Goal: Check status

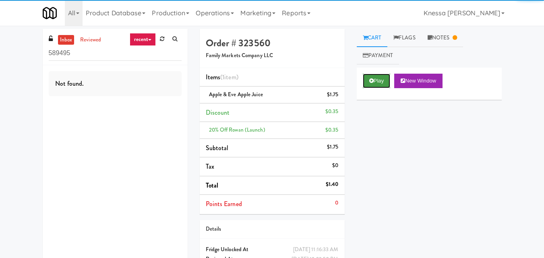
click at [376, 83] on button "Play" at bounding box center [377, 81] width 28 height 15
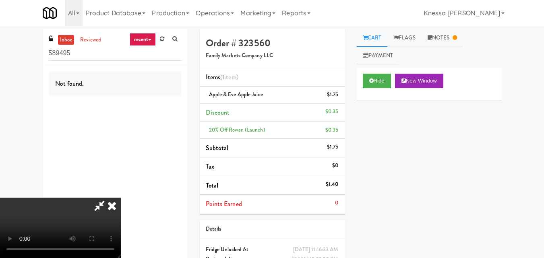
click at [113, 209] on icon at bounding box center [112, 206] width 18 height 16
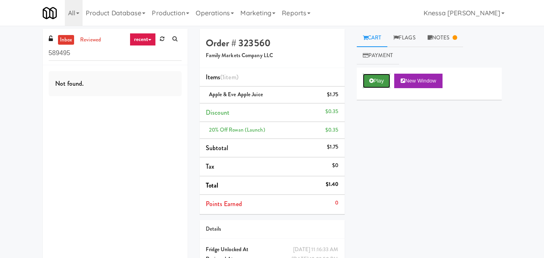
click at [374, 80] on button "Play" at bounding box center [377, 81] width 28 height 15
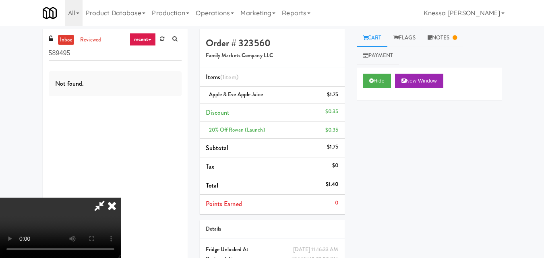
click at [107, 120] on div "Not found." at bounding box center [115, 165] width 145 height 201
click at [0, 68] on div "inbox reviewed recent all unclear take inventory issue suspicious failed recent…" at bounding box center [272, 163] width 544 height 268
drag, startPoint x: 44, startPoint y: 220, endPoint x: 109, endPoint y: 228, distance: 65.8
click at [109, 228] on video at bounding box center [60, 228] width 121 height 60
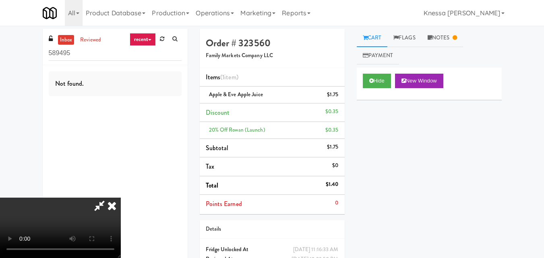
click at [109, 228] on video at bounding box center [60, 228] width 121 height 60
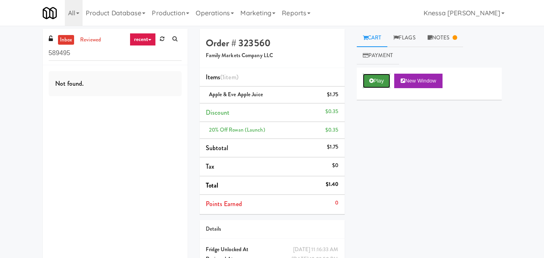
click at [373, 83] on icon at bounding box center [371, 80] width 4 height 5
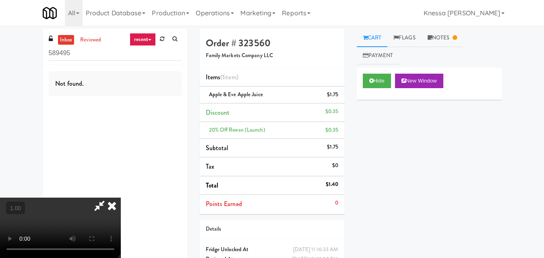
drag, startPoint x: 96, startPoint y: 227, endPoint x: 418, endPoint y: 195, distance: 323.5
click at [418, 195] on div "Hide New Window Primary Flag Clear Flag if unable to determine what was taken o…" at bounding box center [429, 219] width 145 height 302
click at [373, 77] on button "Hide" at bounding box center [377, 81] width 28 height 15
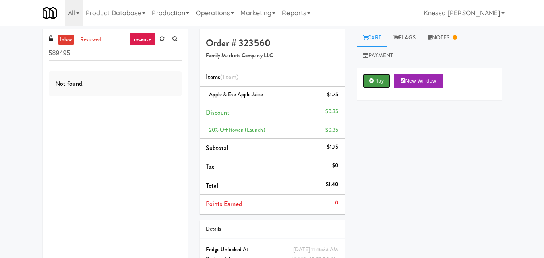
click at [373, 77] on button "Play" at bounding box center [377, 81] width 28 height 15
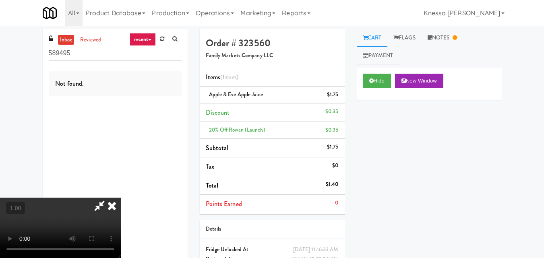
click at [367, 72] on div "Hide New Window" at bounding box center [429, 84] width 145 height 32
click at [97, 209] on icon at bounding box center [99, 206] width 19 height 16
click at [98, 209] on icon at bounding box center [99, 206] width 19 height 16
